Goal: Task Accomplishment & Management: Manage account settings

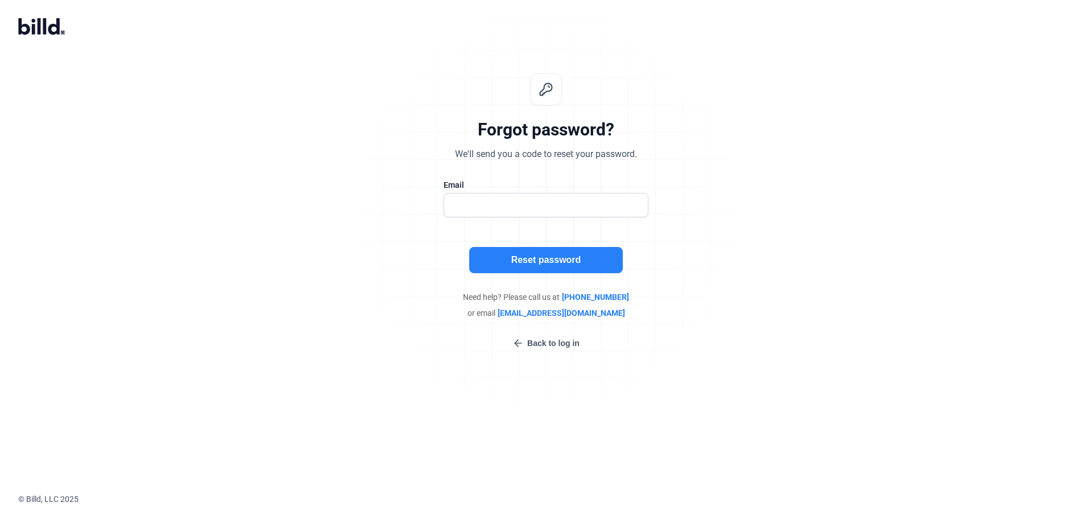
type input "[PERSON_NAME][EMAIL_ADDRESS][DOMAIN_NAME]"
click at [514, 257] on button "Reset password" at bounding box center [546, 260] width 154 height 26
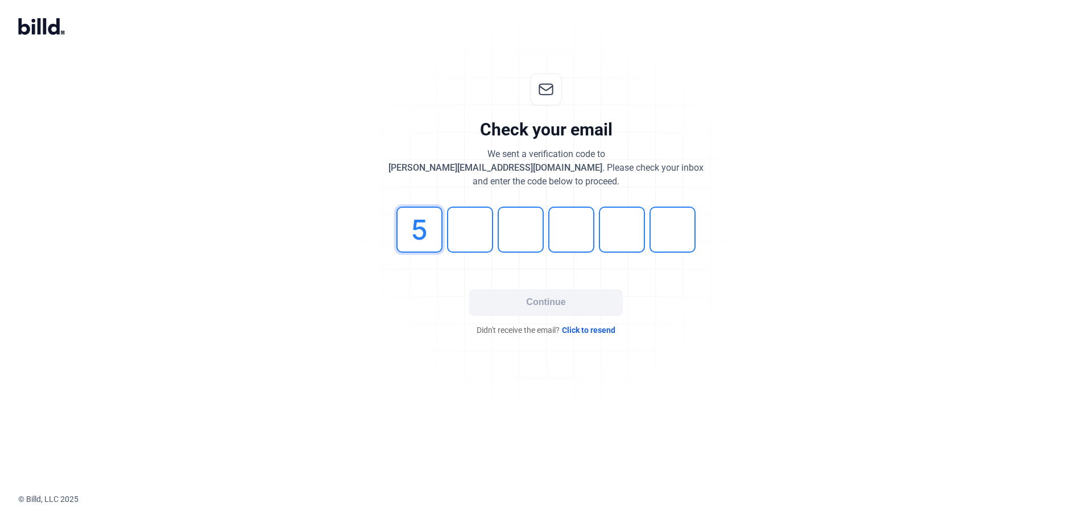
type input "5"
type input "0"
type input "9"
type input "5"
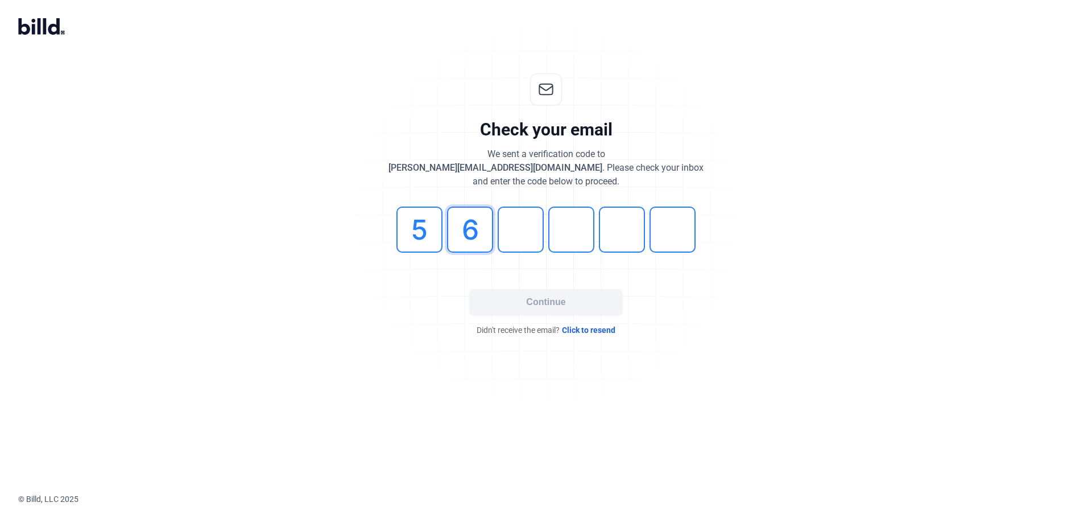
type input "6"
type input "0"
type input "9"
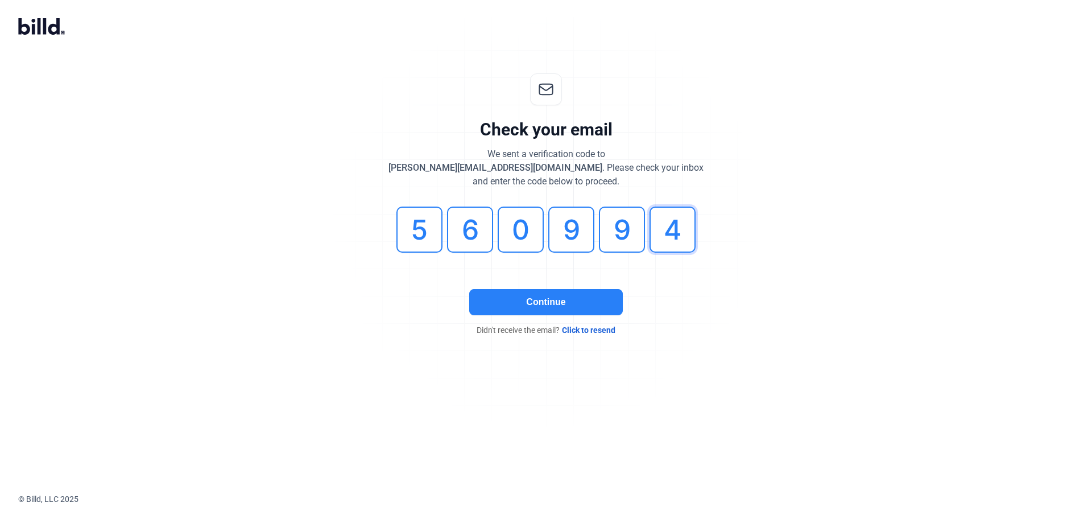
type input "4"
click at [546, 304] on button "Continue" at bounding box center [546, 302] width 154 height 26
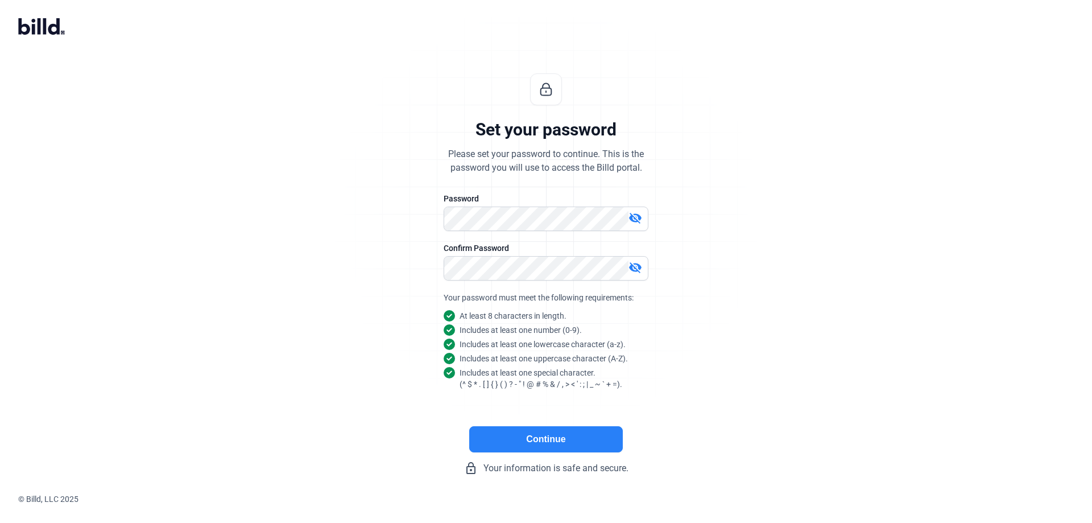
click at [593, 437] on button "Continue" at bounding box center [546, 439] width 154 height 26
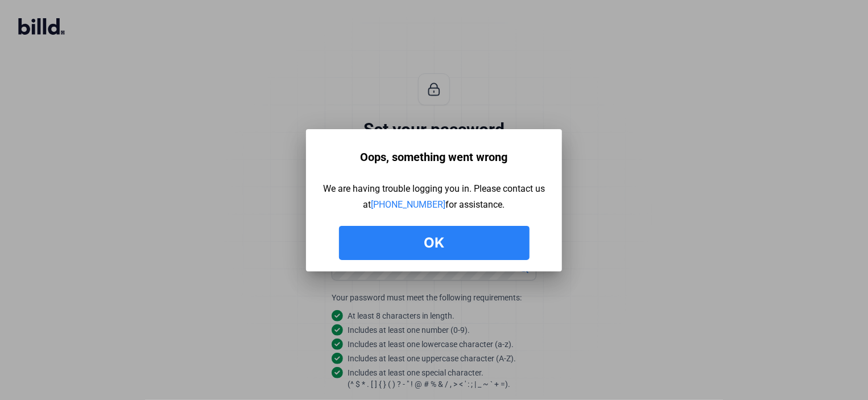
click at [414, 252] on button "Ok" at bounding box center [434, 243] width 191 height 34
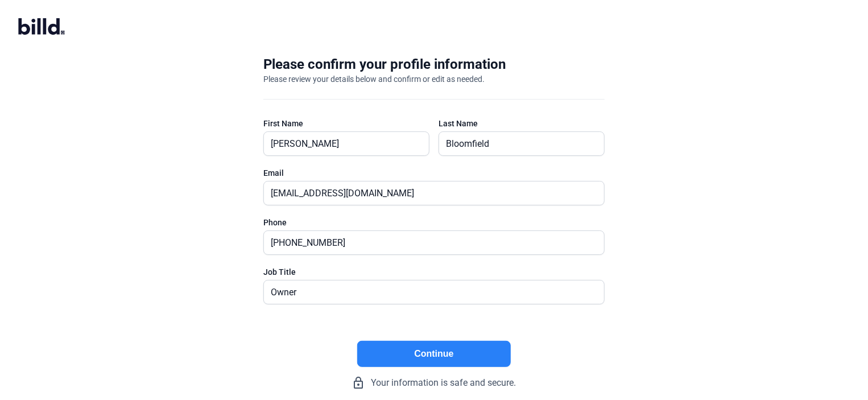
click at [410, 354] on button "Continue" at bounding box center [434, 354] width 154 height 26
